Goal: Find specific page/section: Find specific page/section

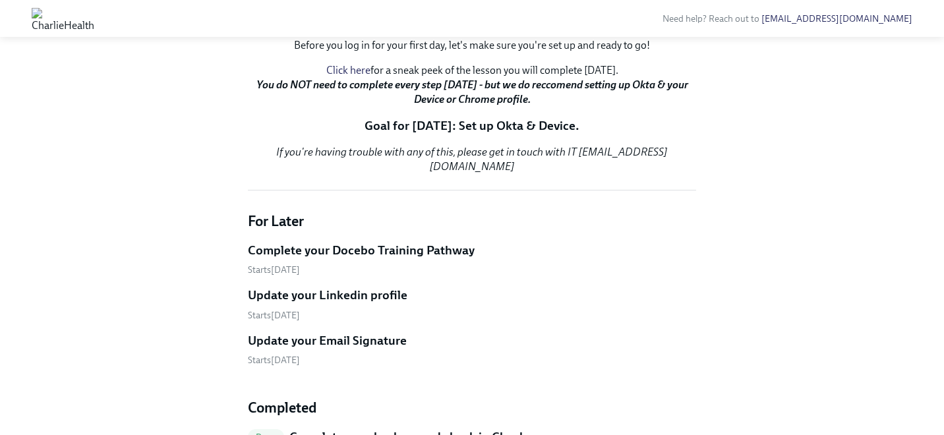
scroll to position [250, 0]
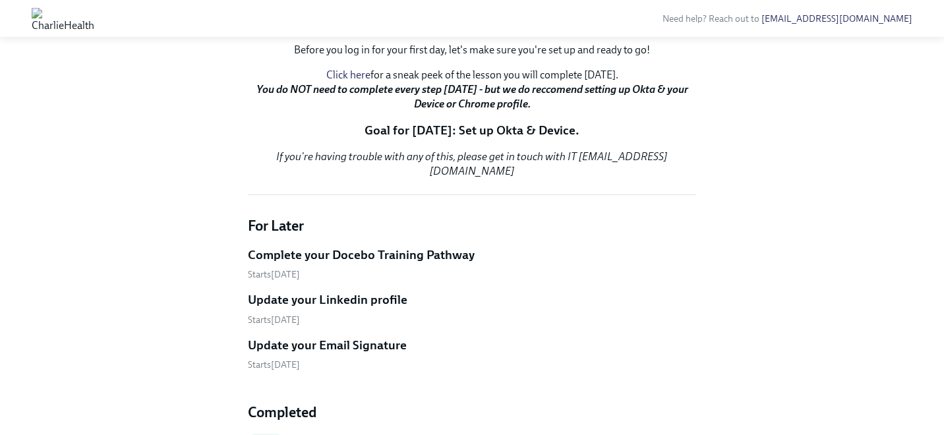
click at [336, 81] on link "Click here" at bounding box center [348, 75] width 44 height 13
